Goal: Navigation & Orientation: Find specific page/section

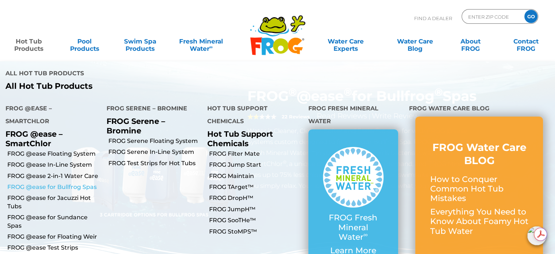
click at [55, 183] on link "FROG @ease for Bullfrog Spas" at bounding box center [54, 187] width 94 height 8
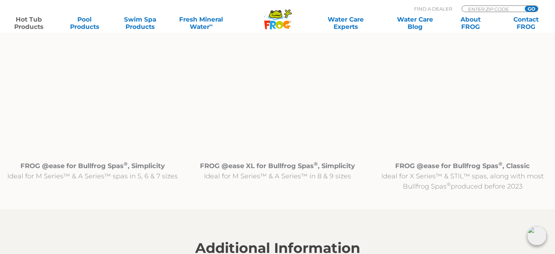
scroll to position [752, 0]
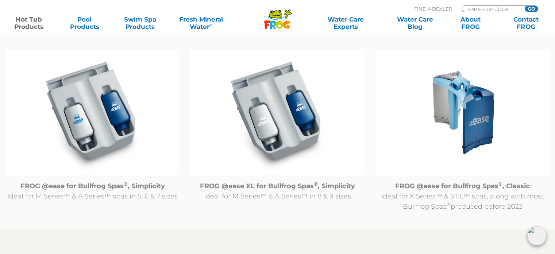
click at [461, 103] on img at bounding box center [463, 112] width 174 height 126
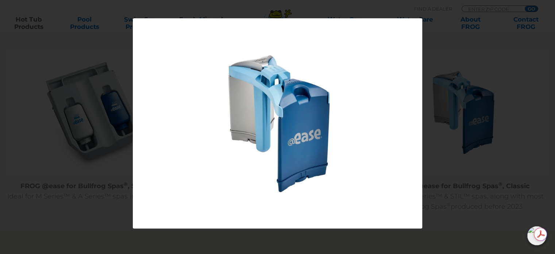
scroll to position [0, 0]
click at [417, 234] on link at bounding box center [415, 235] width 11 height 11
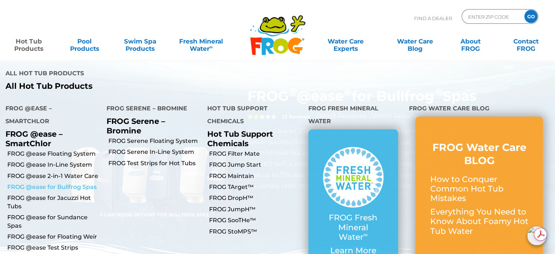
click at [73, 183] on link "FROG @ease for Bullfrog Spas" at bounding box center [54, 187] width 94 height 8
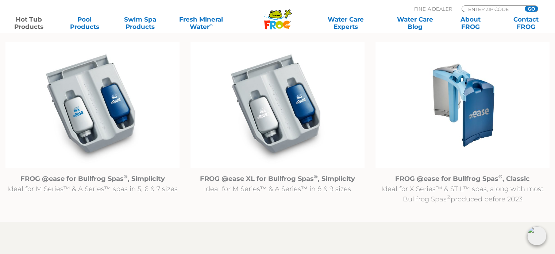
scroll to position [799, 0]
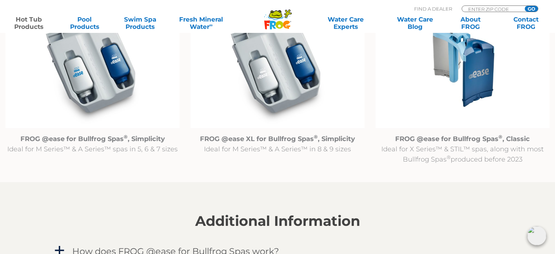
click at [469, 78] on img at bounding box center [463, 65] width 174 height 126
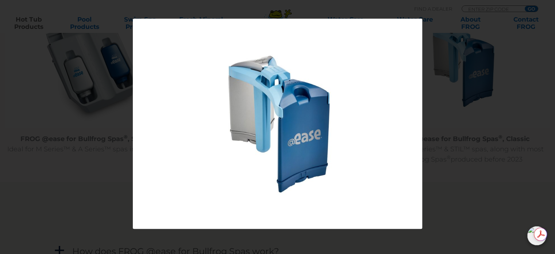
scroll to position [0, 0]
click at [420, 236] on link at bounding box center [415, 235] width 11 height 11
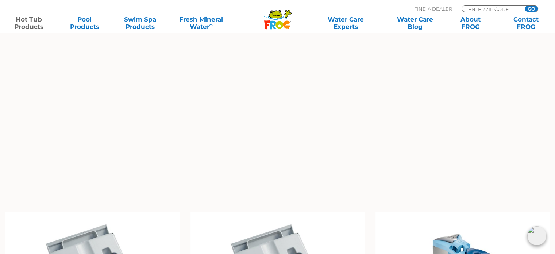
scroll to position [355, 0]
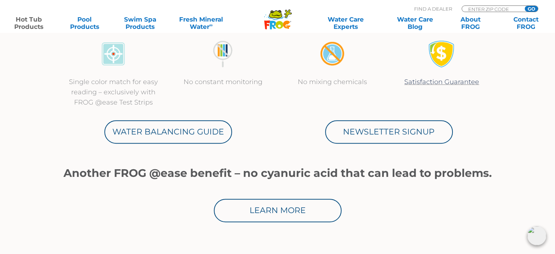
drag, startPoint x: 552, startPoint y: 45, endPoint x: 552, endPoint y: 35, distance: 10.2
click at [500, 7] on input "Zip Code Form" at bounding box center [491, 9] width 49 height 6
type input "15101"
click at [531, 9] on input "GO" at bounding box center [531, 9] width 13 height 6
